Goal: Task Accomplishment & Management: Use online tool/utility

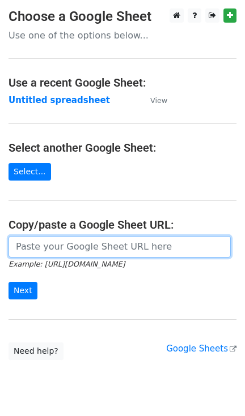
click at [84, 256] on input "url" at bounding box center [119, 247] width 222 height 22
paste input "[URL][DOMAIN_NAME]"
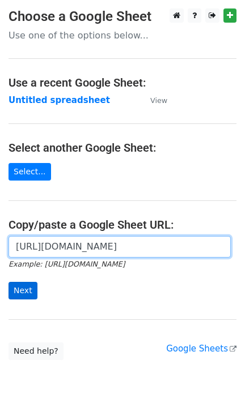
type input "[URL][DOMAIN_NAME]"
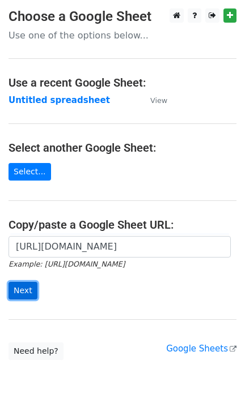
click at [29, 296] on input "Next" at bounding box center [22, 291] width 29 height 18
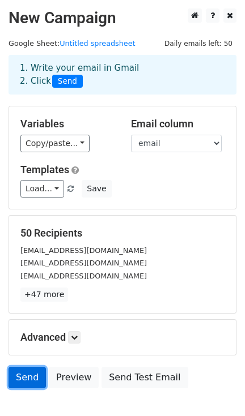
click at [32, 372] on link "Send" at bounding box center [26, 378] width 37 height 22
